Goal: Check status: Check status

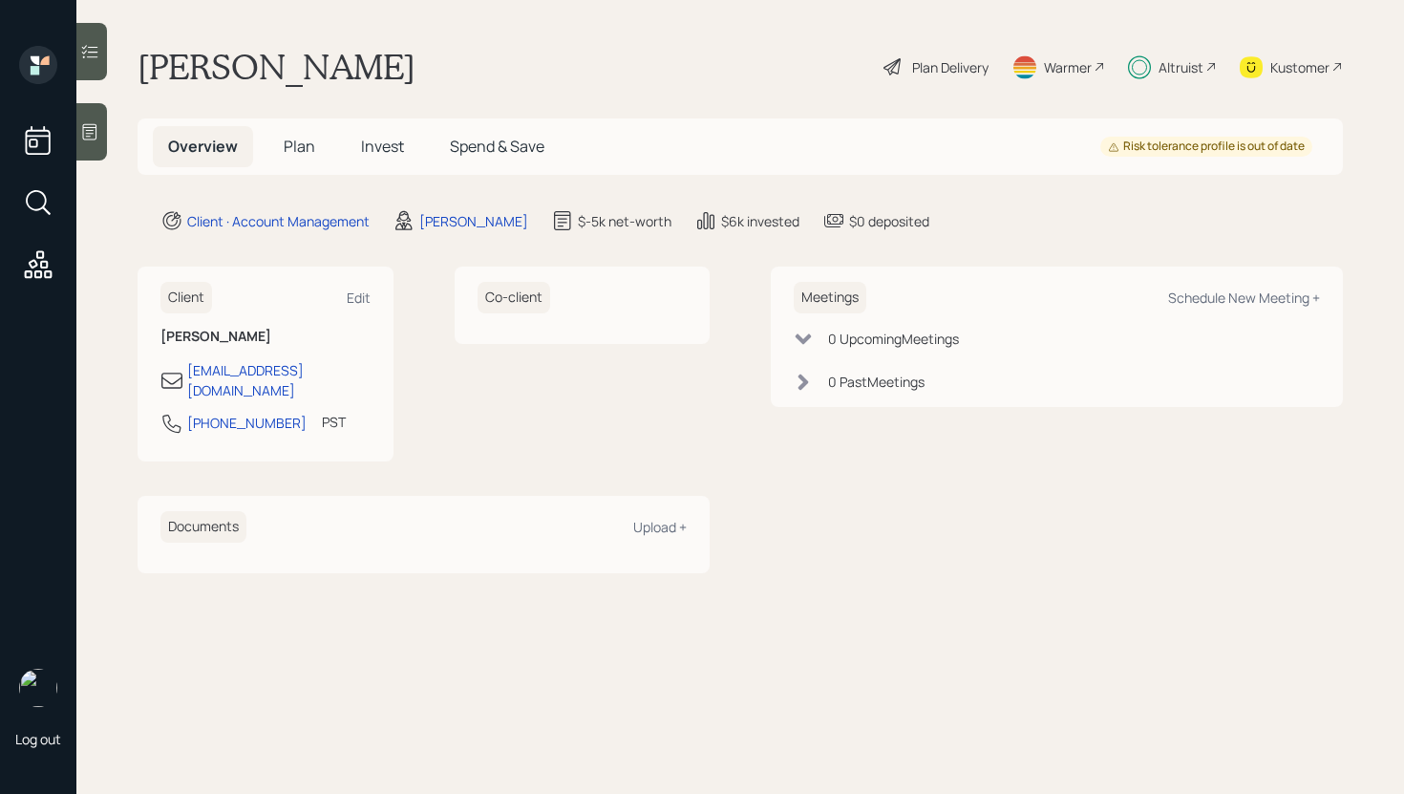
drag, startPoint x: 380, startPoint y: 193, endPoint x: 389, endPoint y: 155, distance: 39.2
click at [380, 190] on main "[PERSON_NAME] Plan Delivery Warmer Altruist Kustomer Overview Plan Invest Spend…" at bounding box center [740, 397] width 1328 height 794
click at [393, 130] on h5 "Invest" at bounding box center [383, 146] width 74 height 41
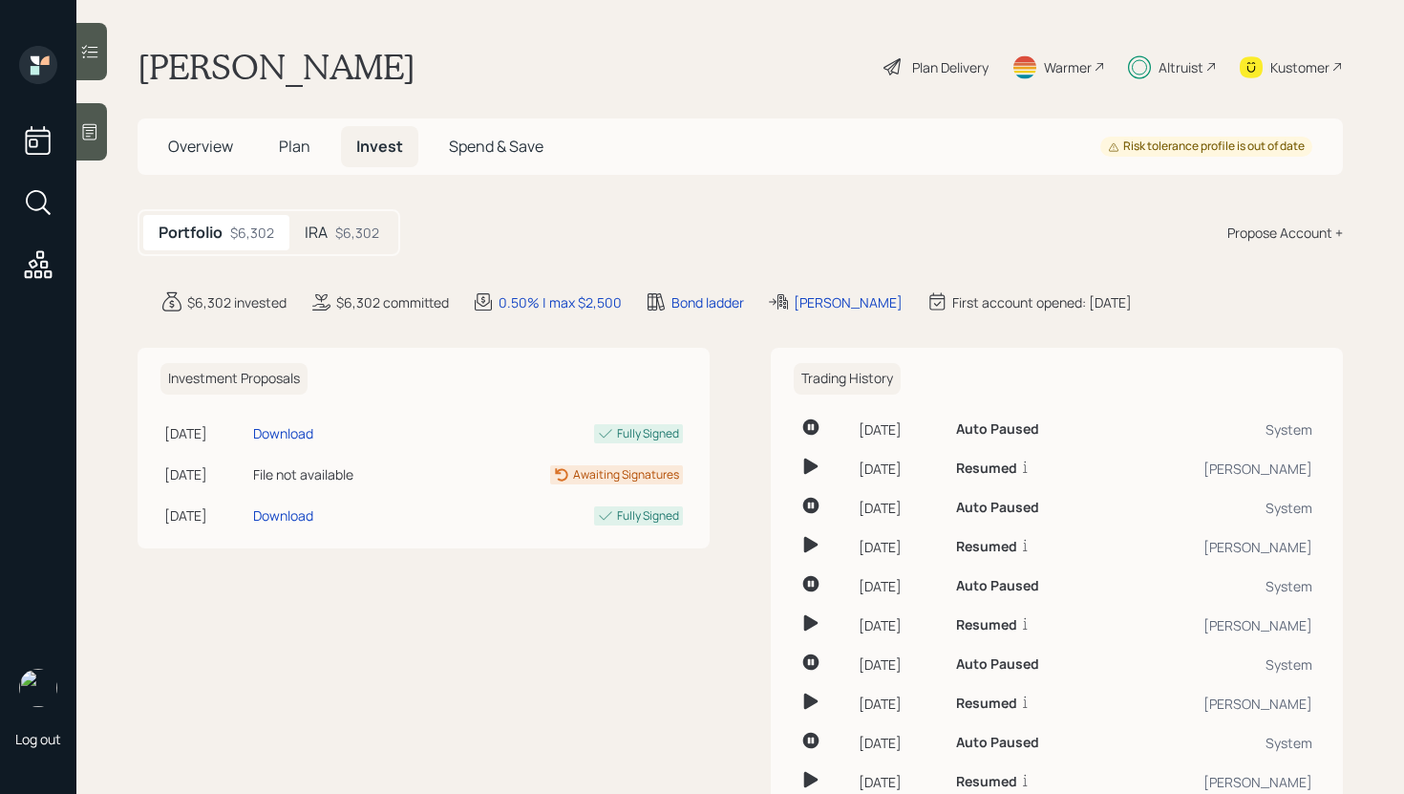
click at [354, 219] on div "IRA $6,302" at bounding box center [341, 232] width 105 height 35
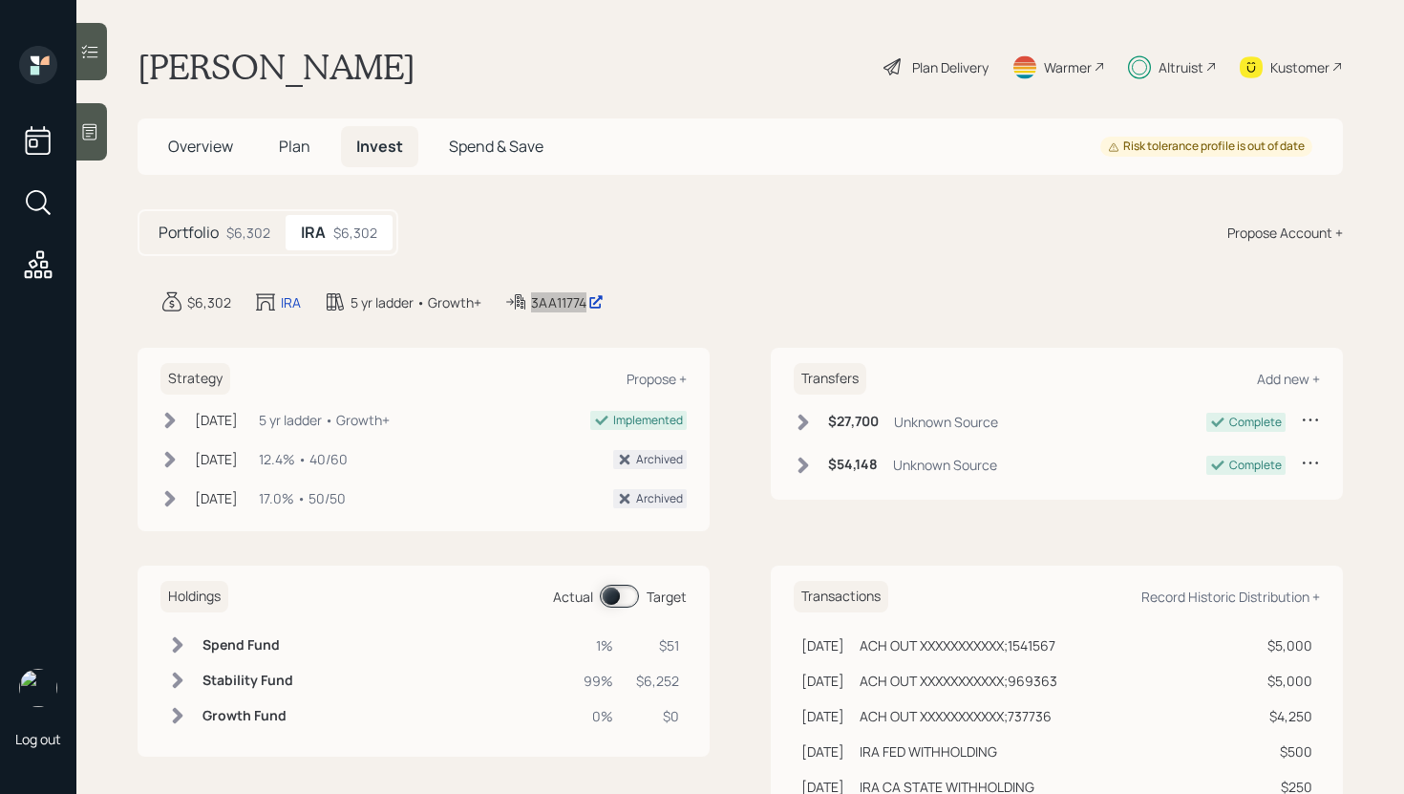
drag, startPoint x: 564, startPoint y: 301, endPoint x: 805, endPoint y: 10, distance: 378.6
click at [0, 0] on div "Log out [PERSON_NAME] Plan Delivery Warmer Altruist Kustomer Overview Plan Inve…" at bounding box center [702, 397] width 1404 height 794
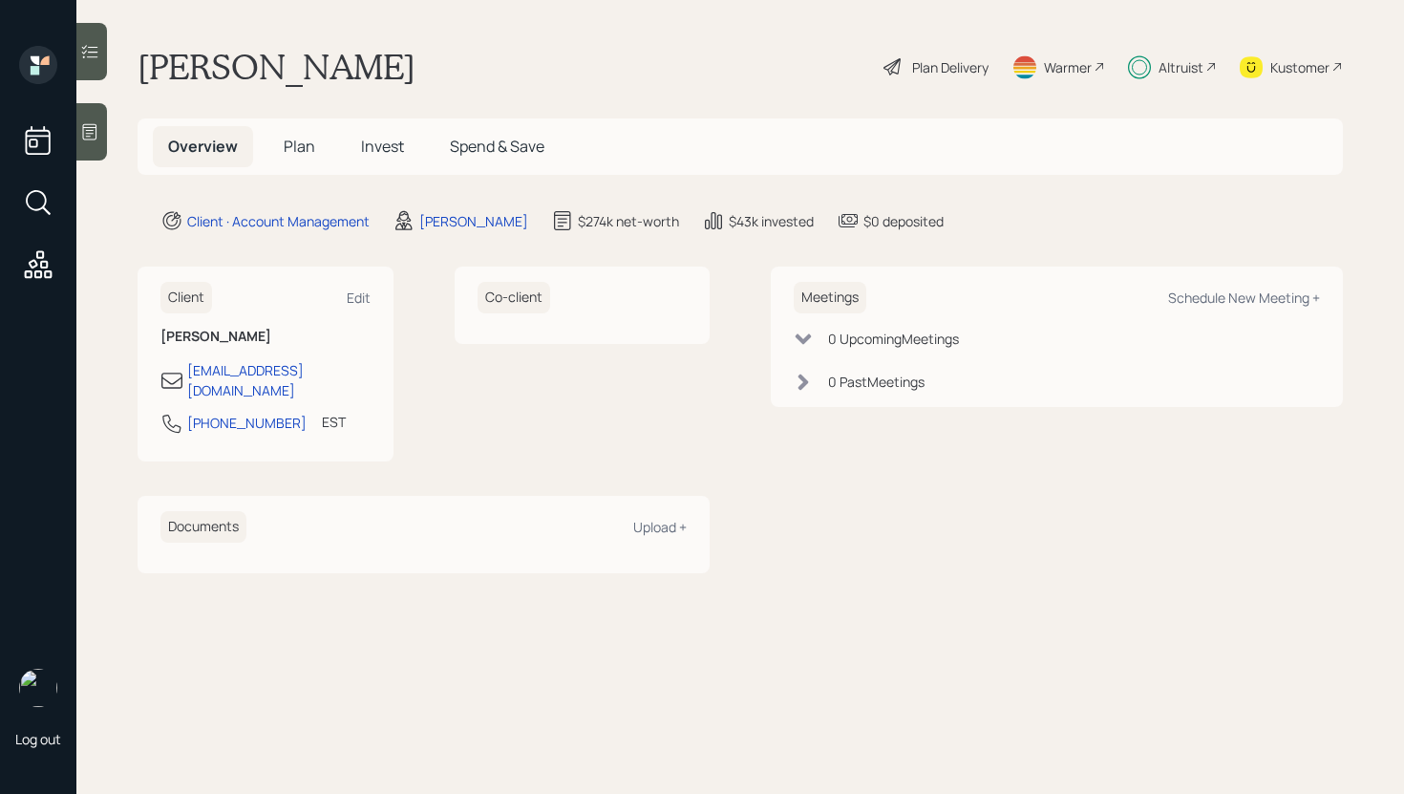
click at [389, 151] on span "Invest" at bounding box center [382, 146] width 43 height 21
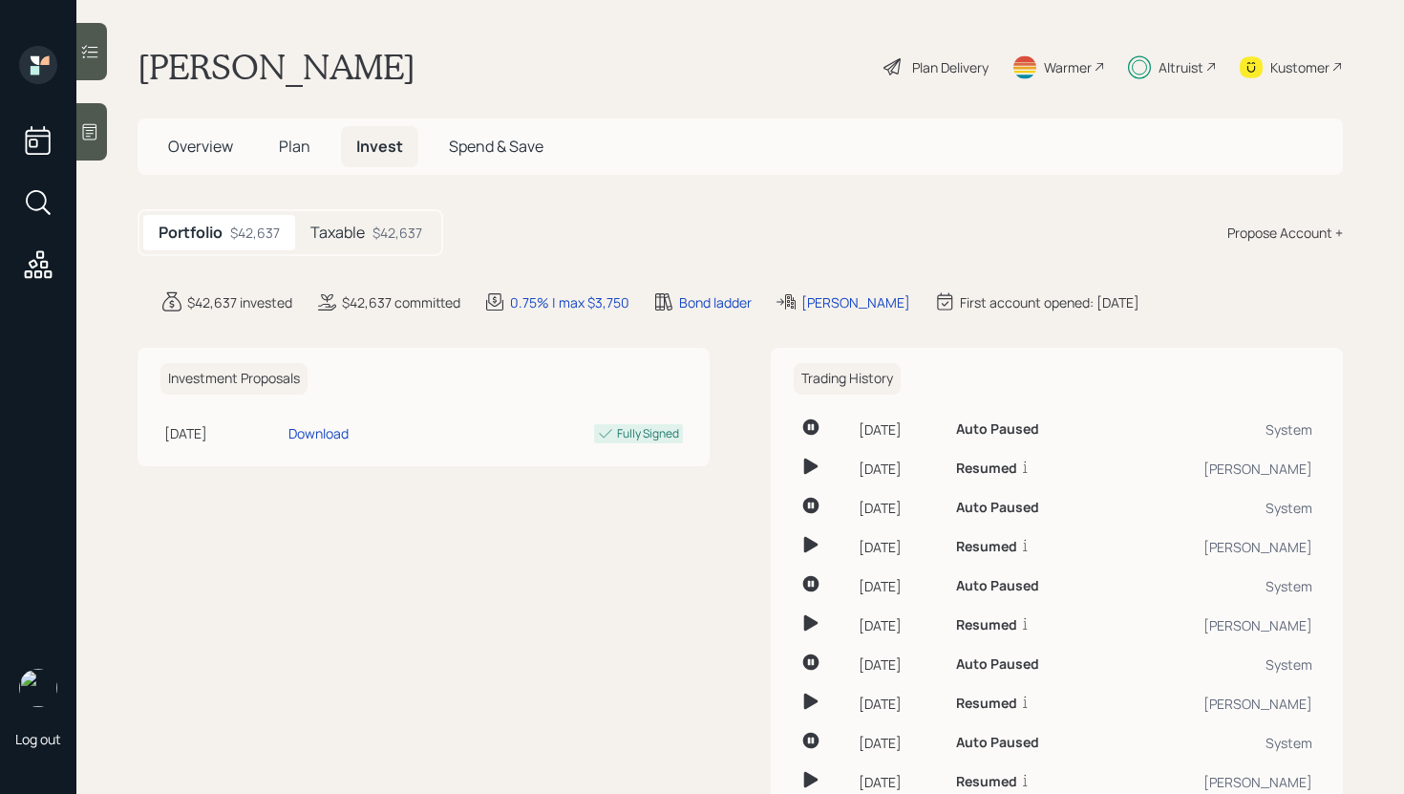
click at [376, 231] on div "$42,637" at bounding box center [398, 233] width 50 height 20
